Goal: Task Accomplishment & Management: Manage account settings

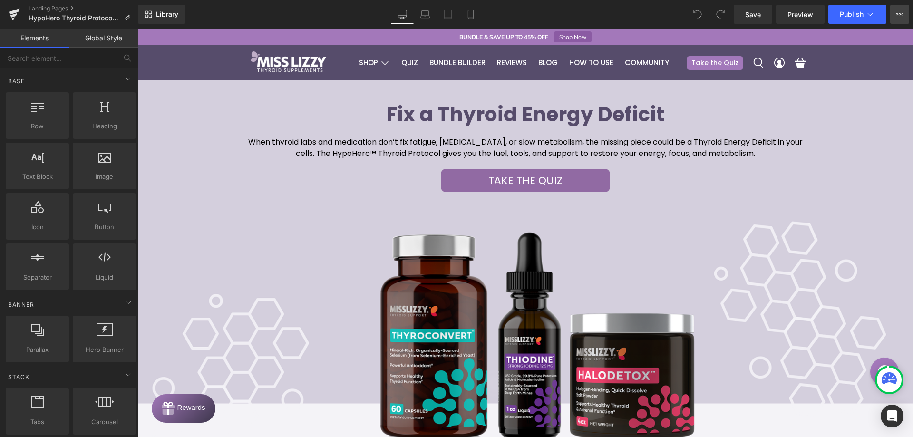
click at [901, 8] on button "View Live Page View with current Template Save Template to Library Schedule Pub…" at bounding box center [899, 14] width 19 height 19
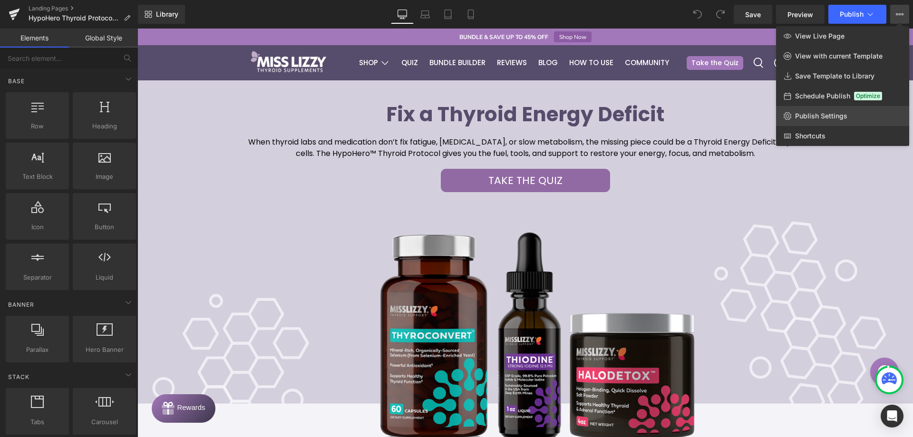
click at [805, 111] on link "Publish Settings" at bounding box center [842, 116] width 133 height 20
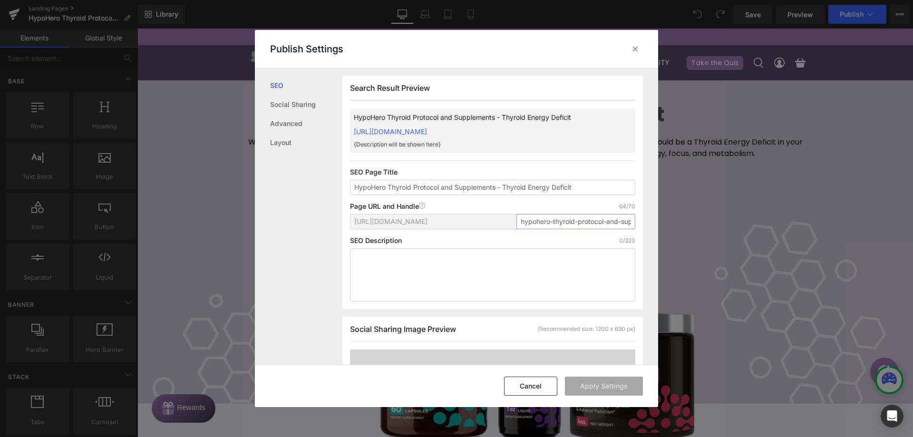
scroll to position [0, 106]
drag, startPoint x: 520, startPoint y: 231, endPoint x: 656, endPoint y: 237, distance: 136.1
click at [656, 237] on div "Search Result Preview HypoHero Thyroid Protocol and Supplements - Thyroid Energ…" at bounding box center [500, 216] width 316 height 296
click at [528, 223] on input "home-thyroid-energy-deficit" at bounding box center [575, 221] width 119 height 15
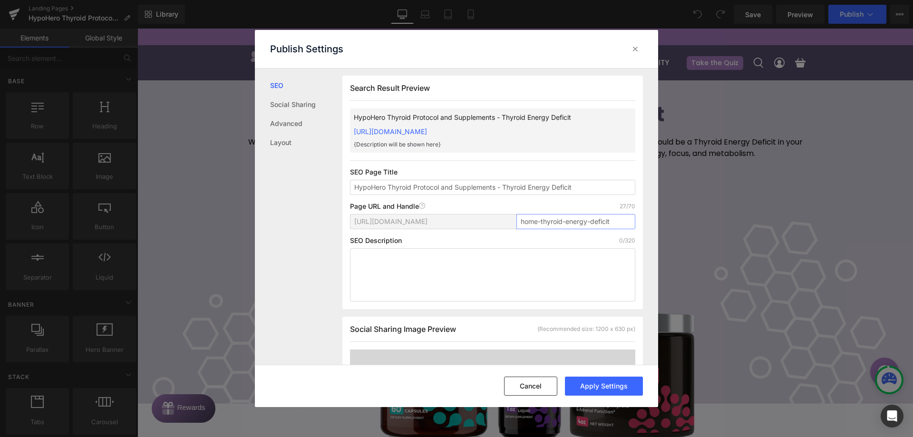
click at [528, 222] on input "home-thyroid-energy-deficit" at bounding box center [575, 221] width 119 height 15
click at [592, 216] on input "home-thyroid-energy-deficit" at bounding box center [575, 221] width 119 height 15
type input "home-thyroid-energy-deficit"
click at [605, 388] on button "Apply Settings" at bounding box center [604, 386] width 78 height 19
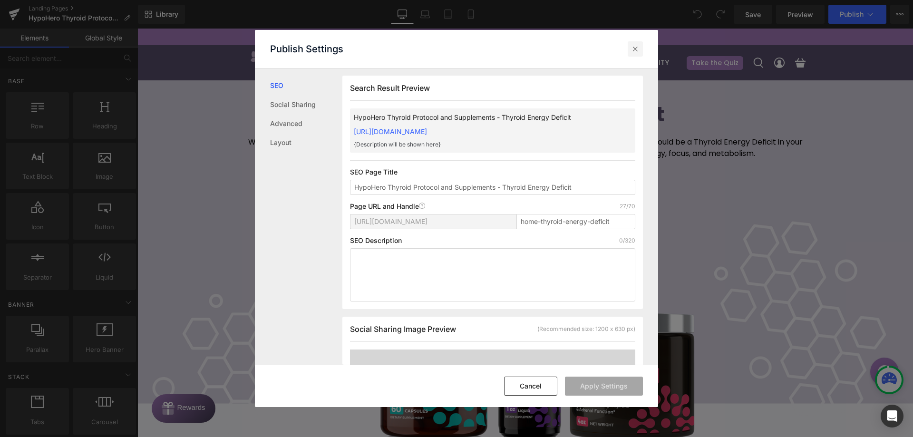
click at [636, 51] on icon at bounding box center [635, 49] width 10 height 10
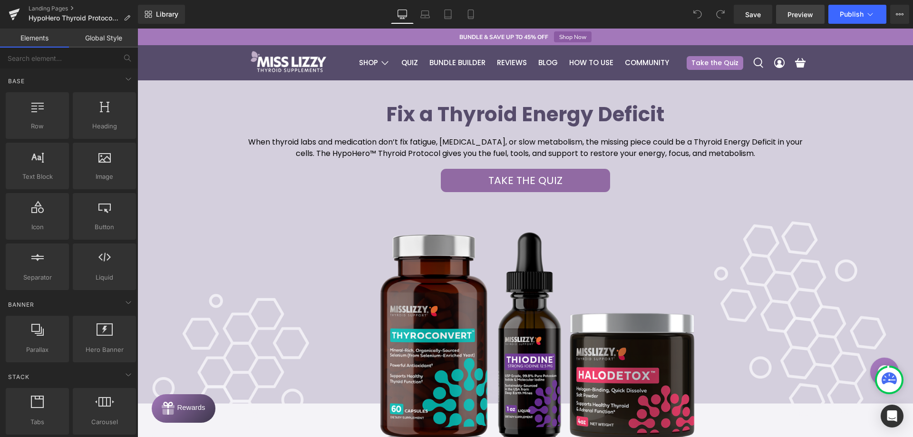
click at [808, 11] on span "Preview" at bounding box center [800, 15] width 26 height 10
click at [894, 9] on button "View Live Page View with current Template Save Template to Library Schedule Pub…" at bounding box center [899, 14] width 19 height 19
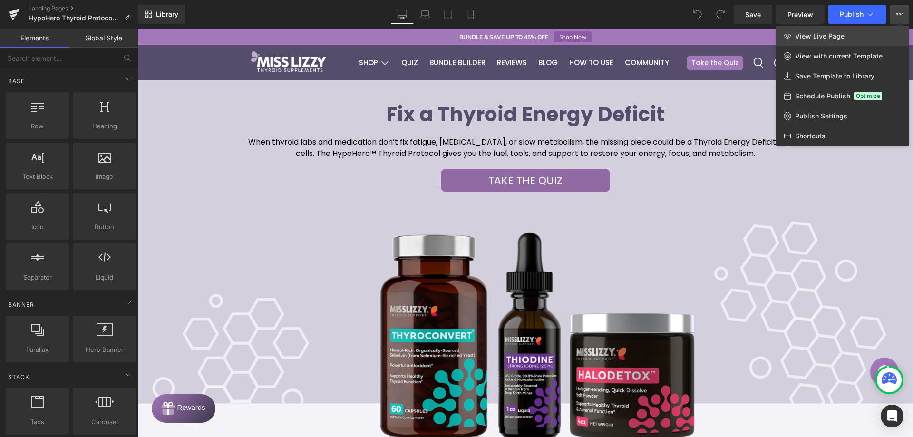
click at [832, 34] on span "View Live Page" at bounding box center [819, 36] width 49 height 9
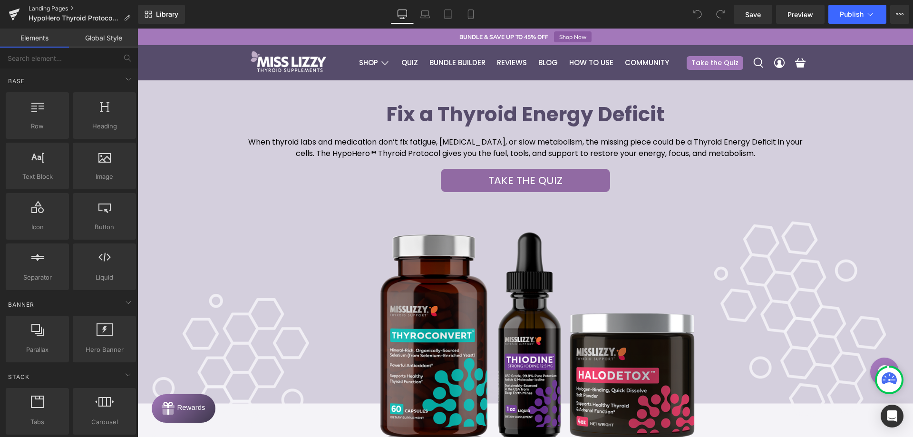
click at [46, 5] on link "Landing Pages" at bounding box center [83, 9] width 109 height 8
